Goal: Information Seeking & Learning: Understand process/instructions

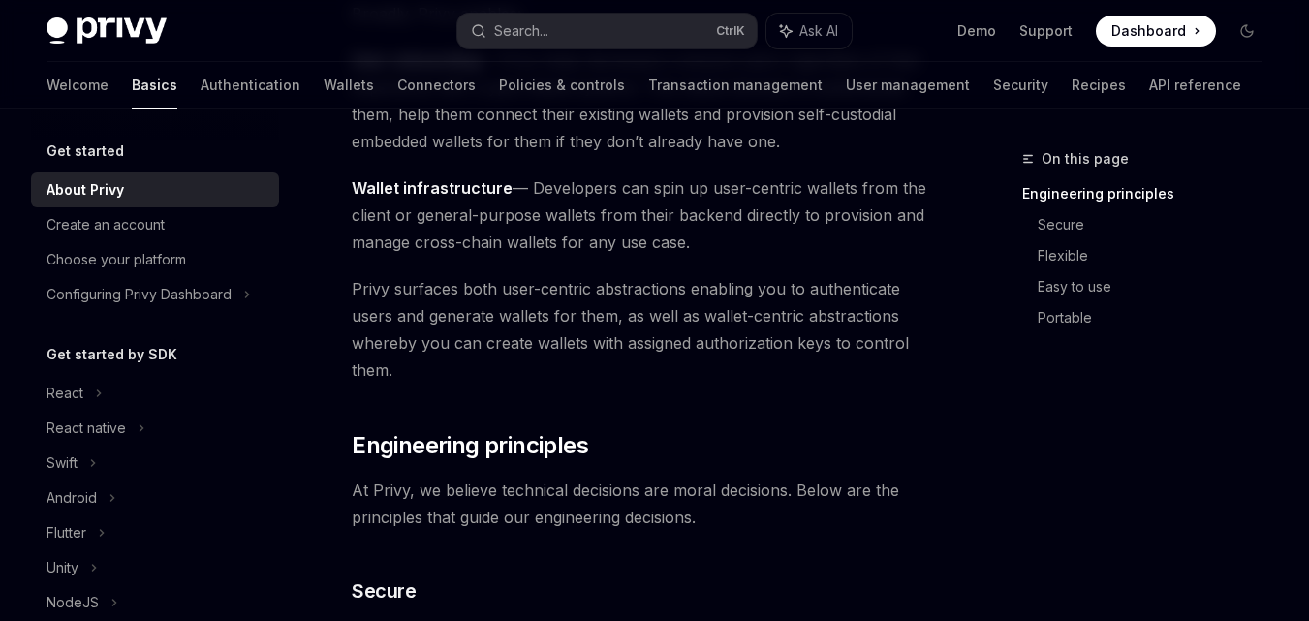
scroll to position [370, 0]
click at [324, 78] on link "Wallets" at bounding box center [349, 85] width 50 height 47
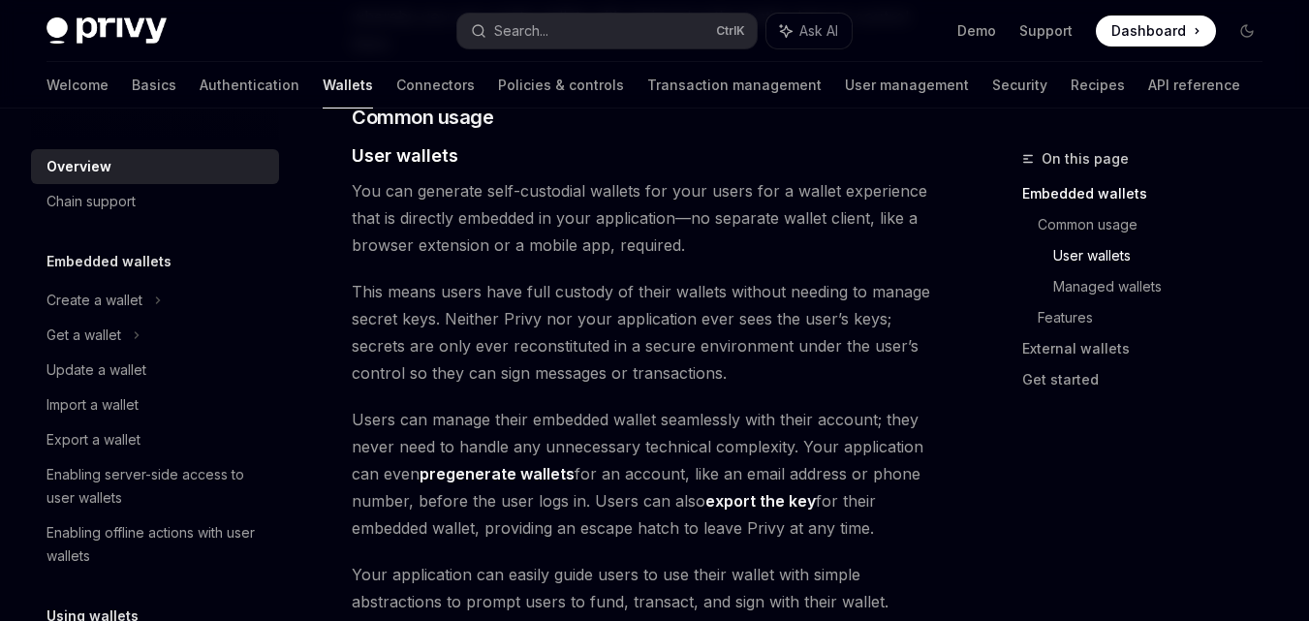
scroll to position [1425, 0]
click at [131, 302] on div "Create a wallet" at bounding box center [95, 300] width 96 height 23
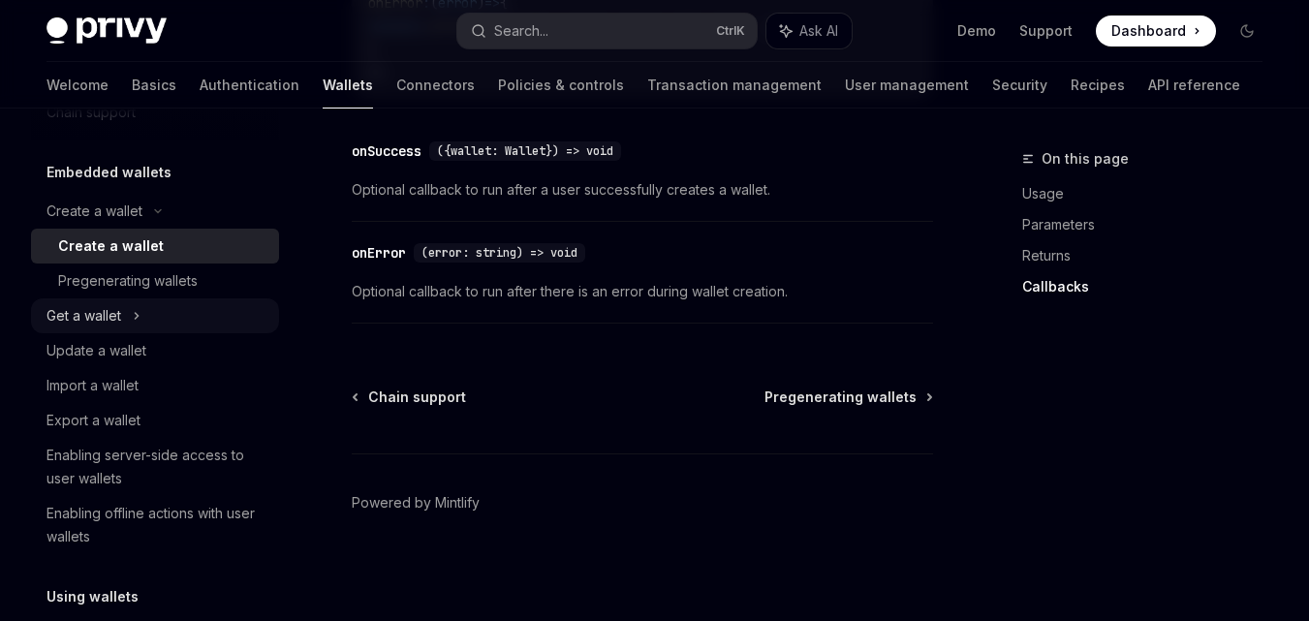
scroll to position [94, 0]
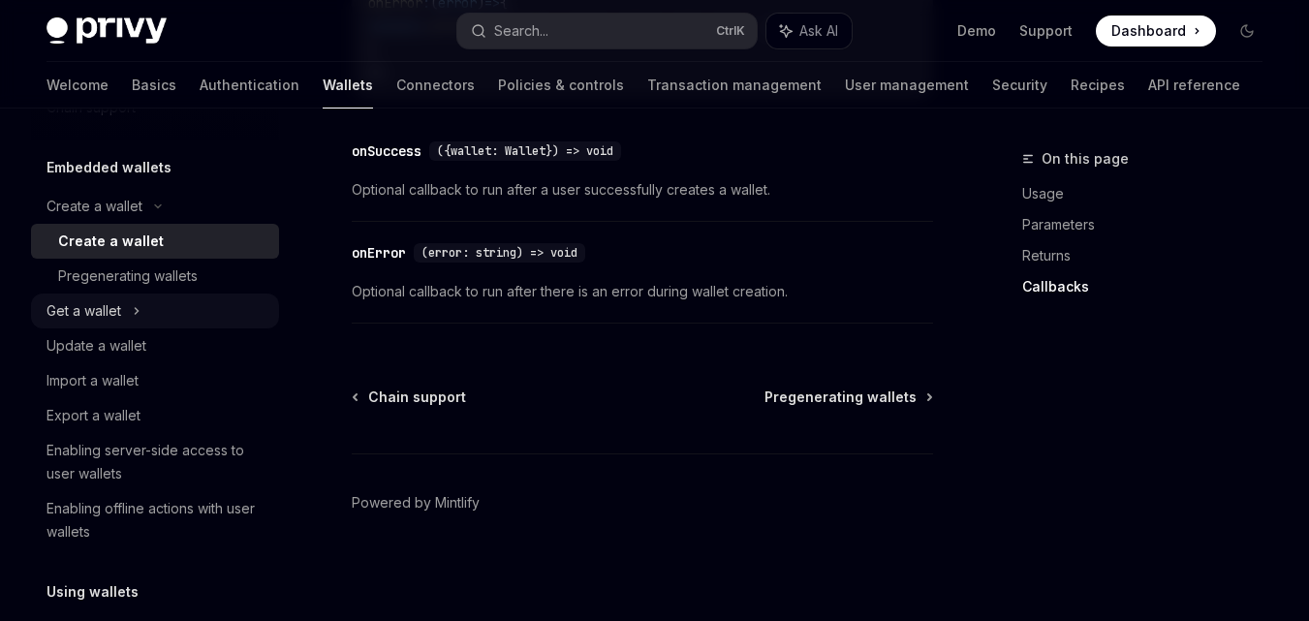
click at [133, 319] on icon at bounding box center [137, 310] width 8 height 23
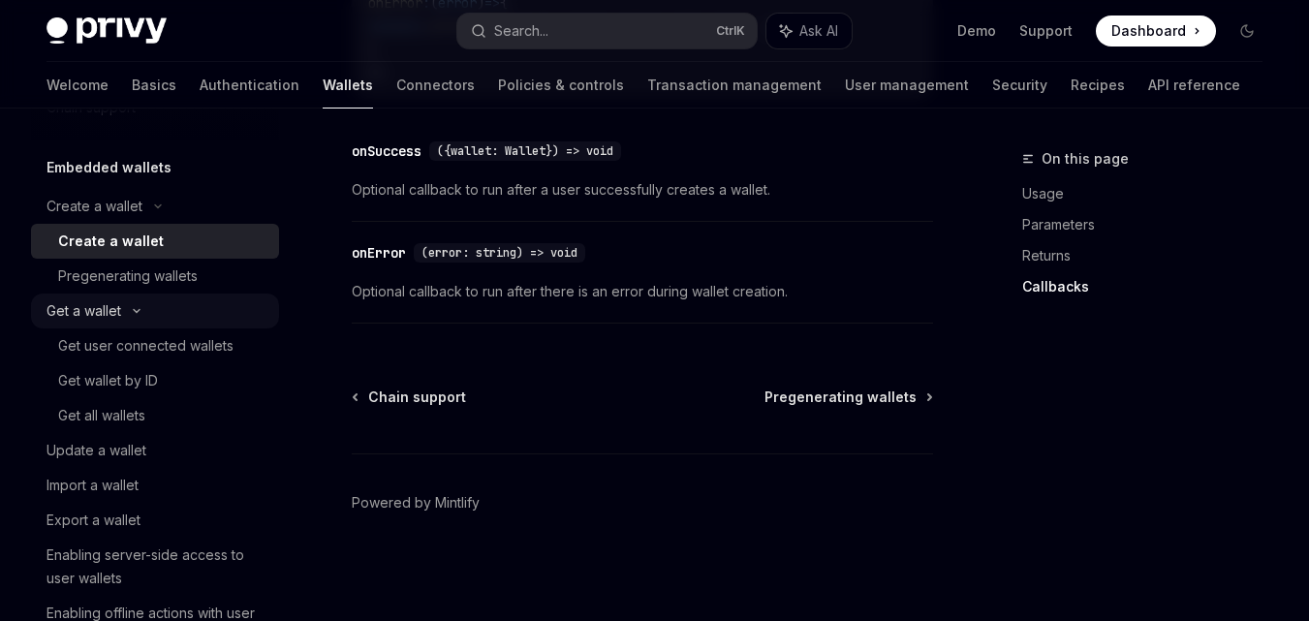
type textarea "*"
